Goal: Navigation & Orientation: Find specific page/section

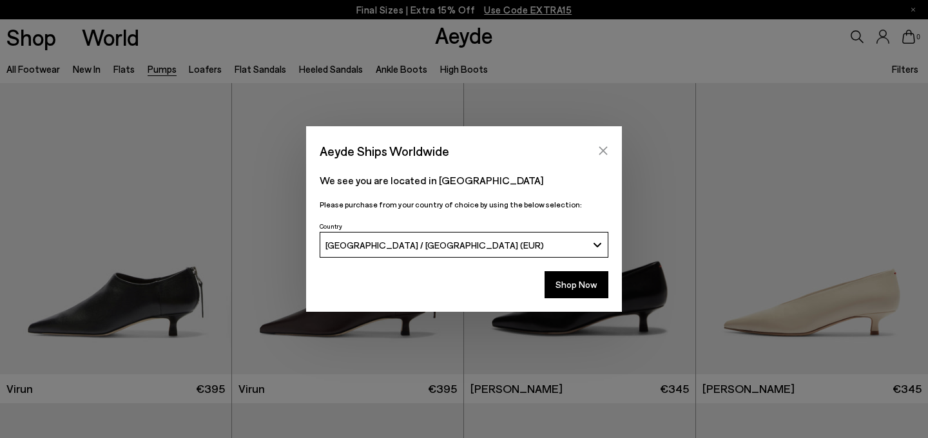
click at [603, 141] on div "Aeyde Ships Worldwide" at bounding box center [464, 144] width 316 height 36
click at [605, 146] on icon "Close" at bounding box center [603, 151] width 10 height 10
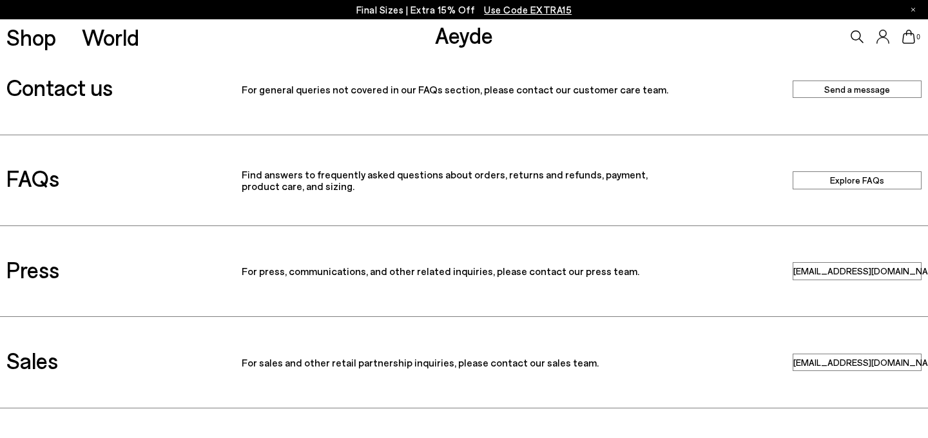
scroll to position [11, 0]
